Goal: Navigation & Orientation: Find specific page/section

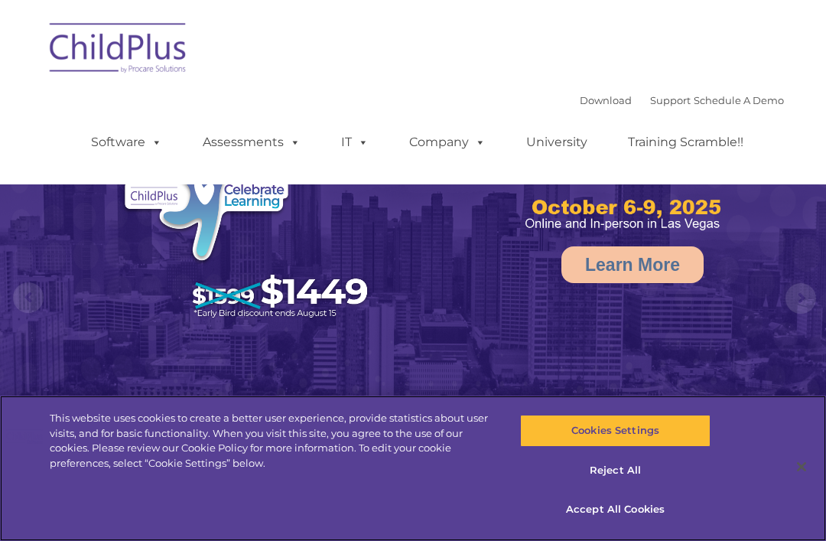
select select "MEDIUM"
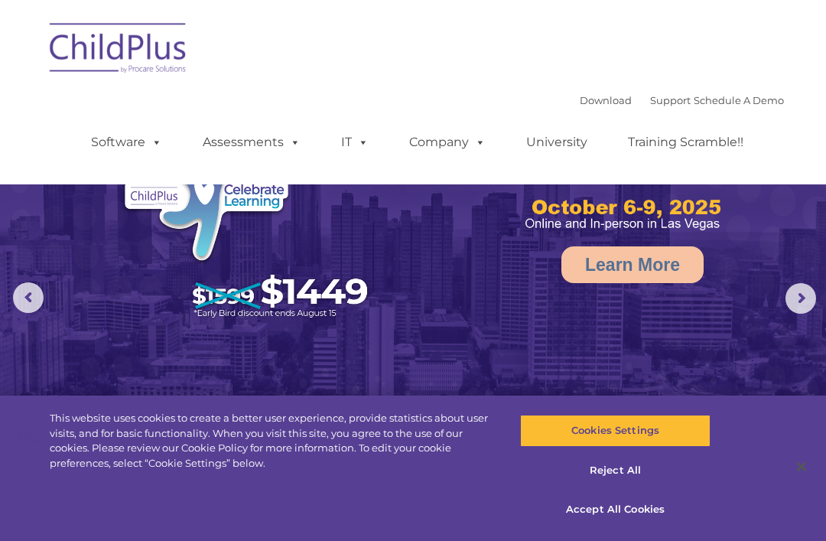
click at [256, 74] on div "Download Support | Schedule A Demo  MENU MENU Software ChildPlus: The original…" at bounding box center [413, 91] width 742 height 161
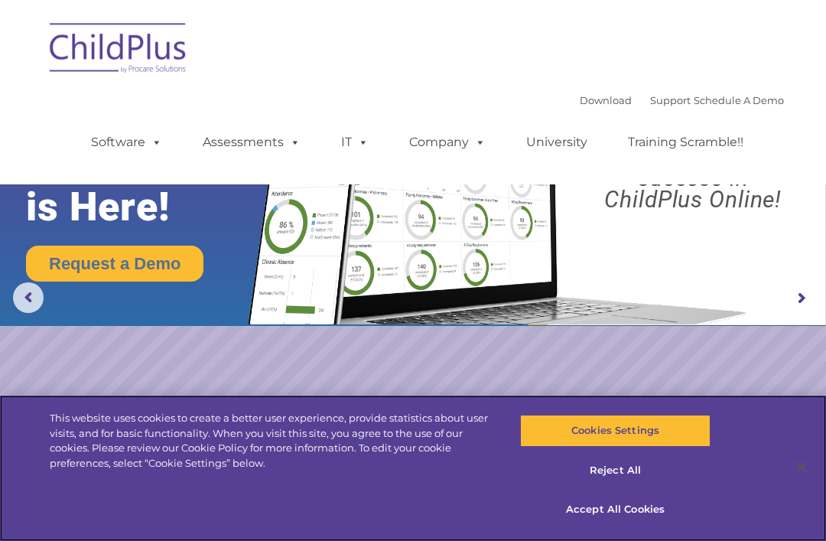
click at [595, 506] on button "Accept All Cookies" at bounding box center [615, 510] width 190 height 32
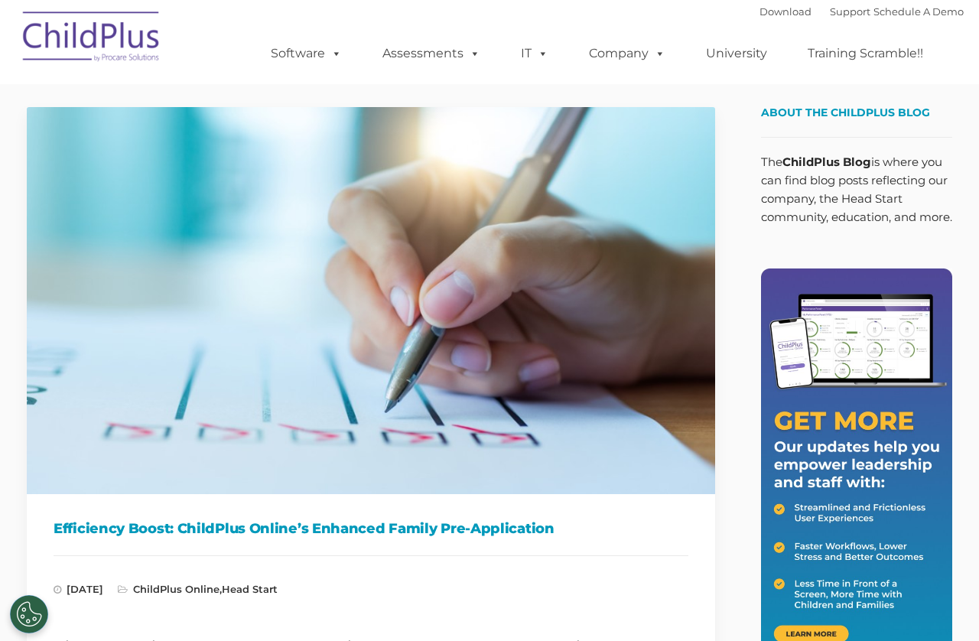
click at [494, 3] on div "Download Support | Schedule A Demo  MENU MENU Software ChildPlus: The original…" at bounding box center [602, 42] width 724 height 84
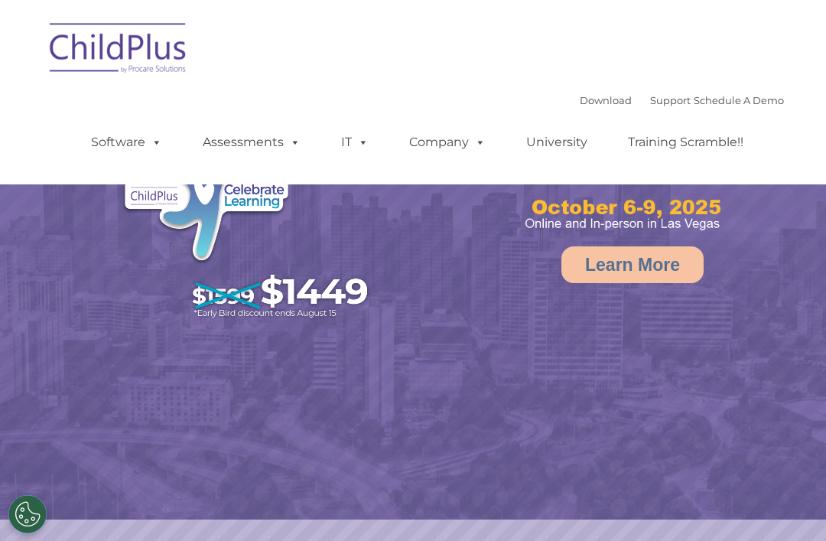
select select "MEDIUM"
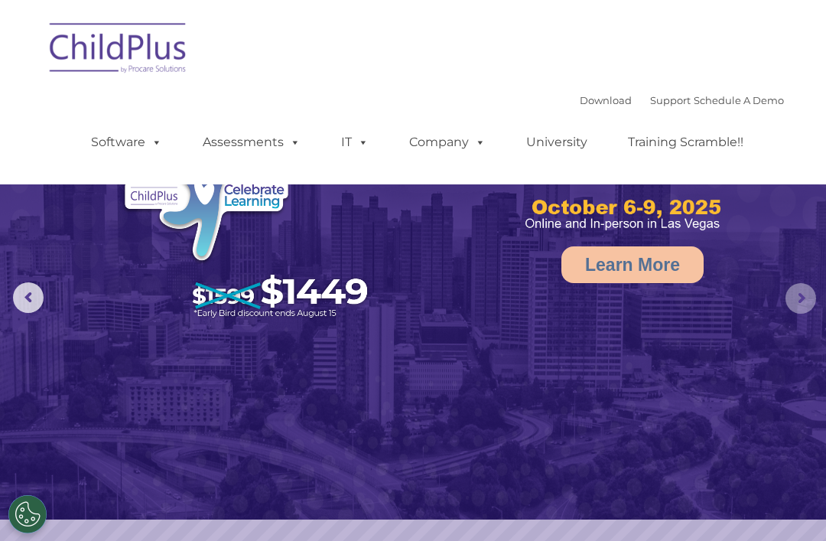
click at [790, 288] on rs-arrow at bounding box center [801, 298] width 31 height 31
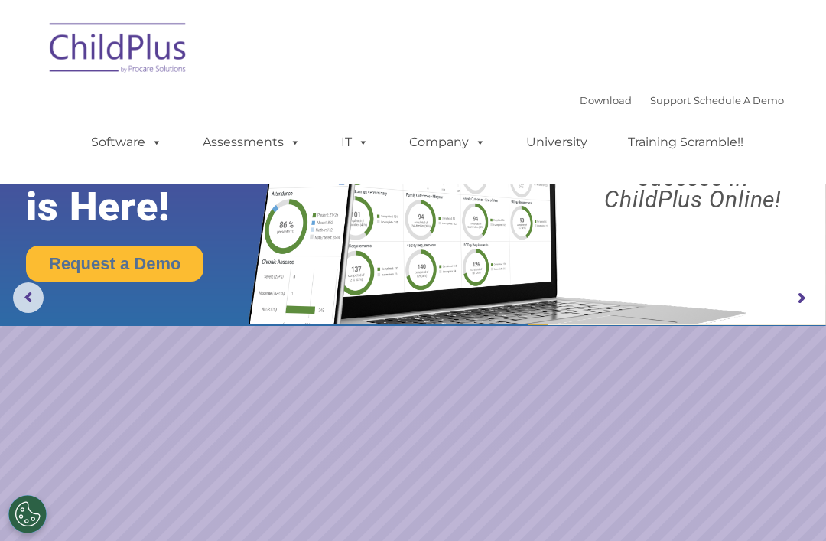
click at [56, 72] on img at bounding box center [118, 50] width 153 height 77
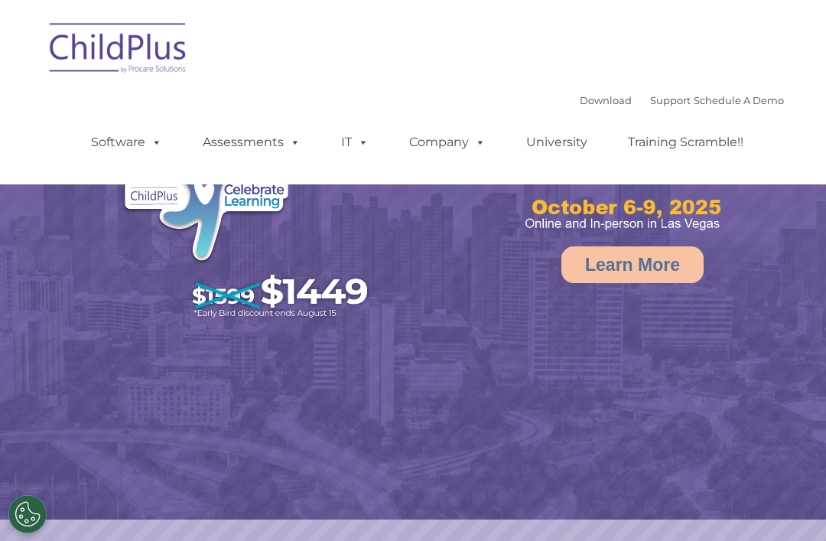
select select "MEDIUM"
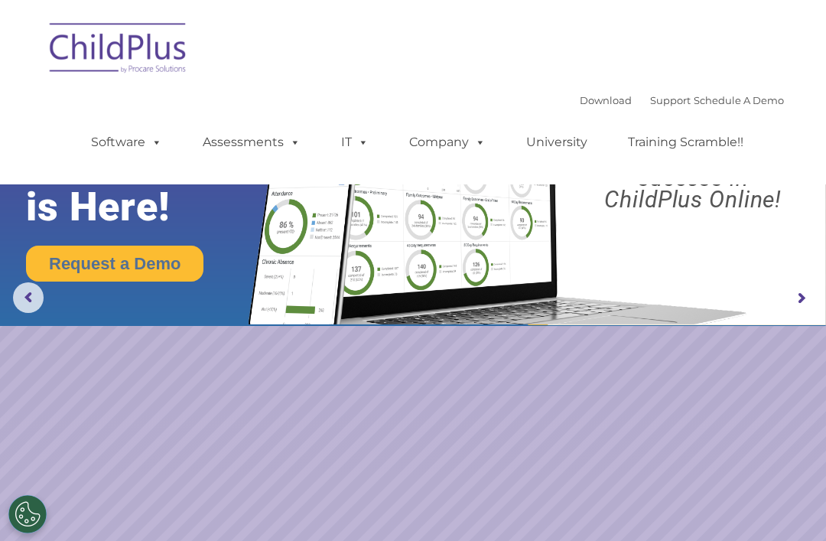
click at [227, 155] on link "Assessments" at bounding box center [251, 142] width 129 height 31
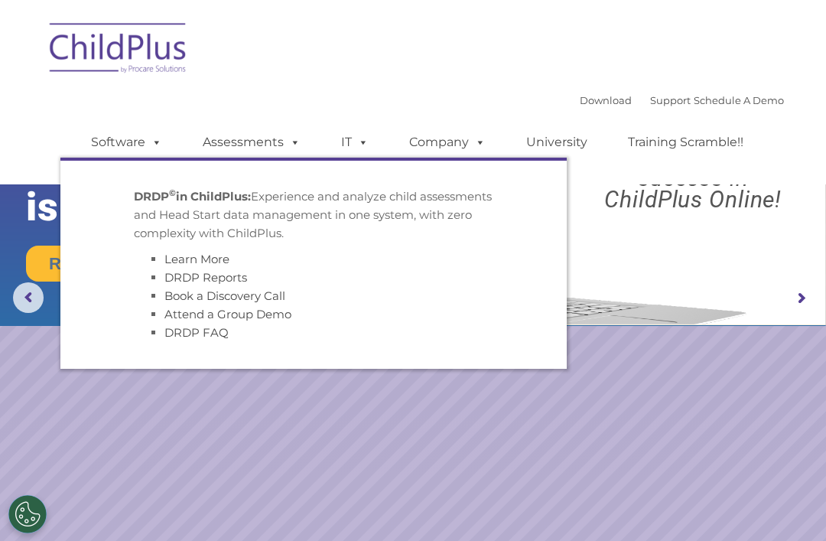
click at [15, 103] on nav "Download Support | Schedule A Demo  MENU MENU Software ChildPlus: The original…" at bounding box center [413, 92] width 826 height 184
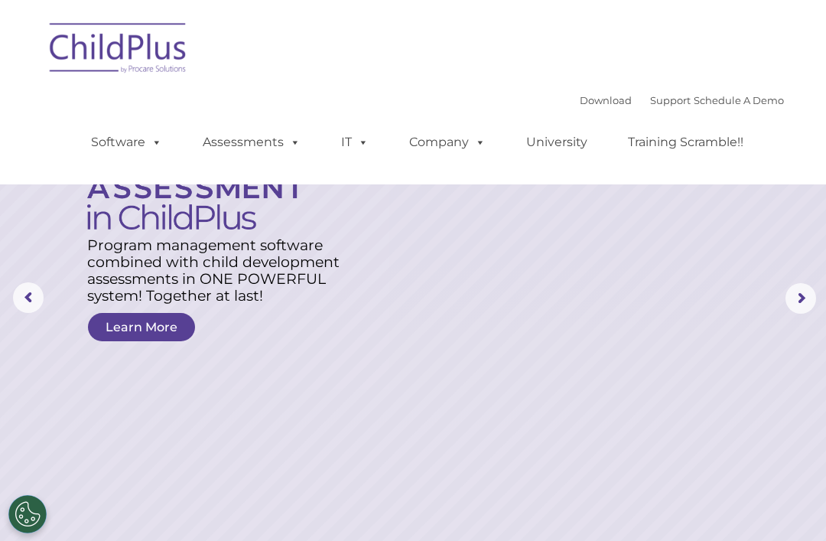
click at [580, 102] on link "Download" at bounding box center [606, 100] width 52 height 12
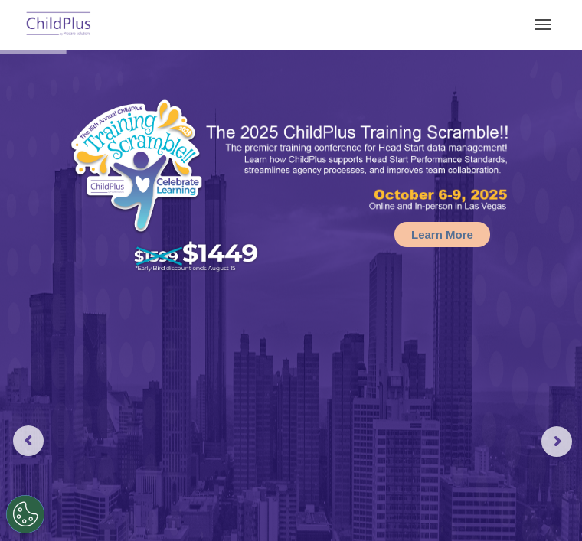
select select "MEDIUM"
click at [539, 12] on button "button" at bounding box center [542, 24] width 32 height 24
